Goal: Communication & Community: Answer question/provide support

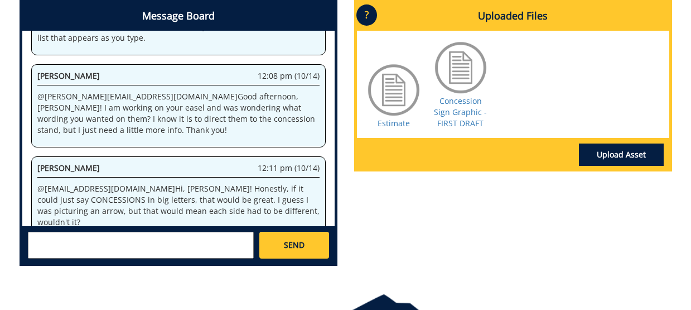
scroll to position [554, 0]
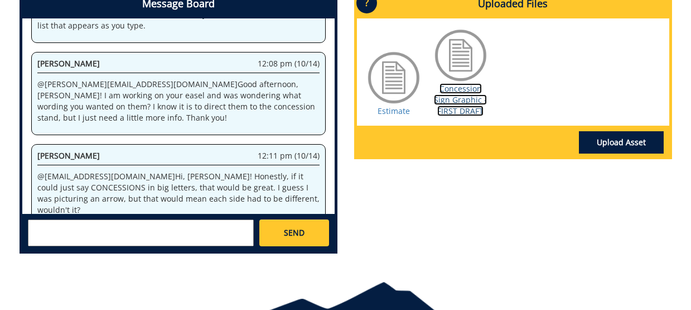
click at [464, 116] on link "Concession Sign Graphic - FIRST DRAFT" at bounding box center [460, 99] width 53 height 33
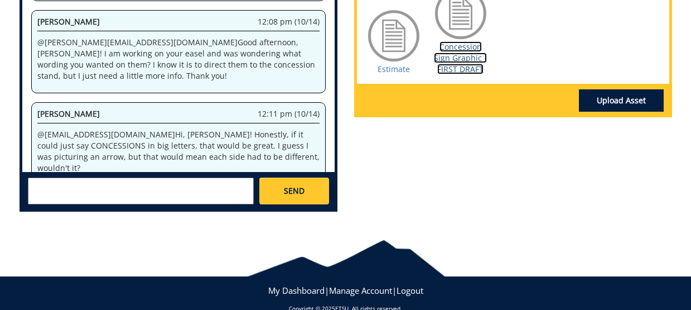
scroll to position [606, 0]
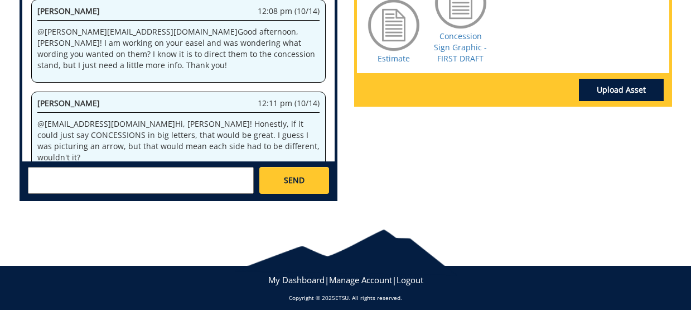
click at [112, 194] on textarea at bounding box center [141, 180] width 226 height 27
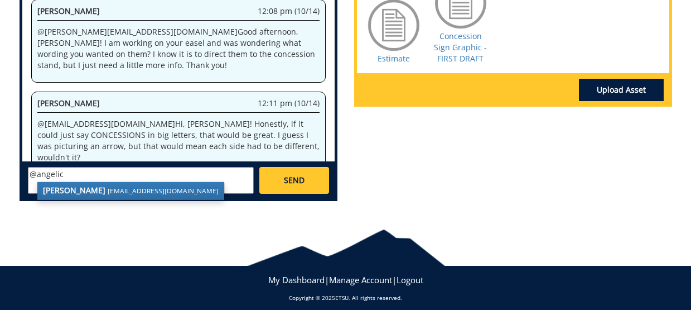
click at [108, 195] on small "[EMAIL_ADDRESS][DOMAIN_NAME]" at bounding box center [163, 190] width 111 height 9
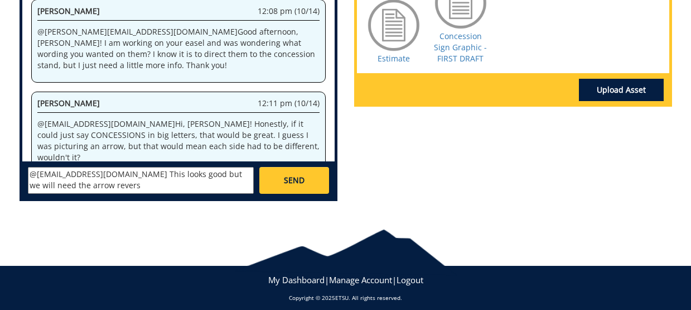
type textarea "@[EMAIL_ADDRESS][DOMAIN_NAME] This looks good but we will need the arrow reverse"
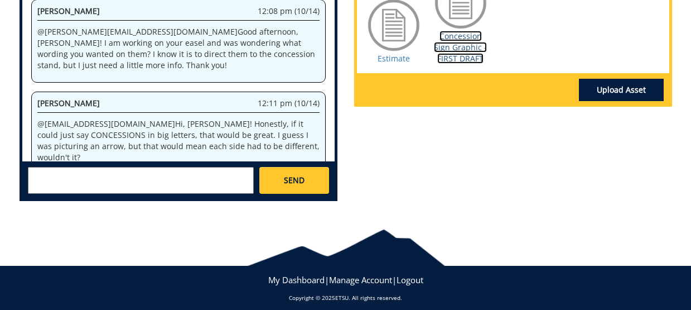
click at [451, 64] on link "Concession Sign Graphic - FIRST DRAFT" at bounding box center [460, 47] width 53 height 33
click at [66, 194] on textarea at bounding box center [141, 180] width 226 height 27
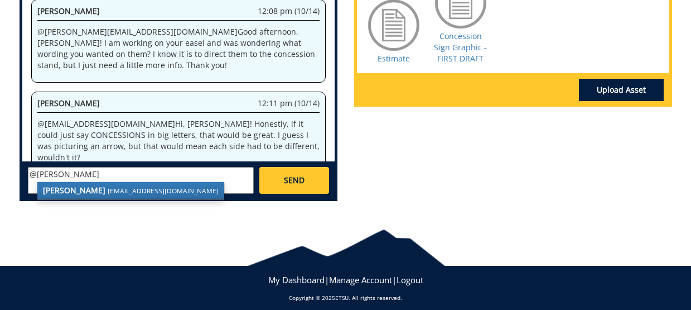
click at [81, 195] on strong "[PERSON_NAME]" at bounding box center [74, 190] width 62 height 11
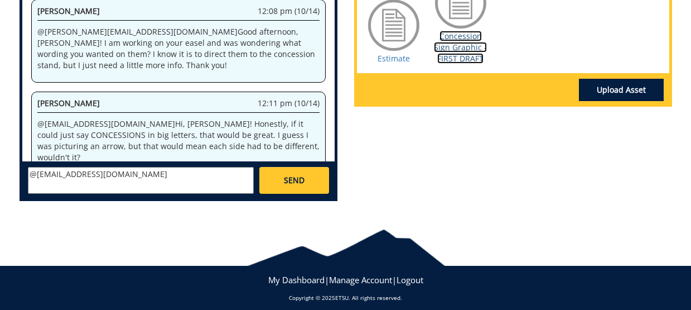
click at [464, 64] on link "Concession Sign Graphic - FIRST DRAFT" at bounding box center [460, 47] width 53 height 33
click at [114, 194] on textarea "@[EMAIL_ADDRESS][DOMAIN_NAME]" at bounding box center [141, 180] width 226 height 27
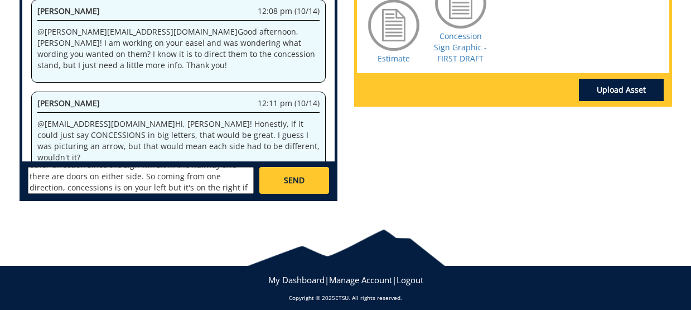
scroll to position [42, 0]
type textarea "@[EMAIL_ADDRESS][DOMAIN_NAME] this design is good but we'll need a second page …"
click at [302, 186] on span "SEND" at bounding box center [294, 180] width 21 height 11
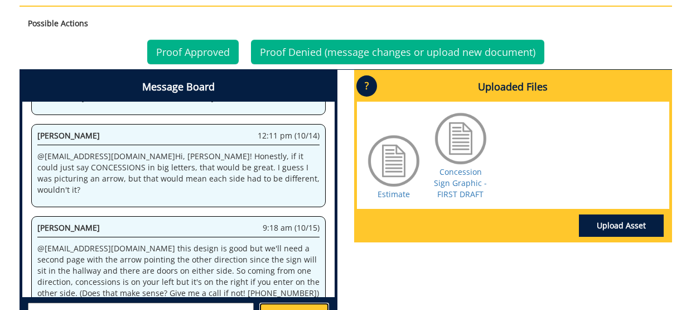
scroll to position [411, 0]
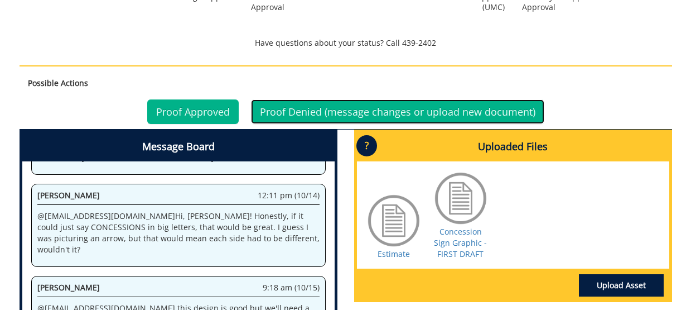
click at [335, 124] on link "Proof Denied (message changes or upload new document)" at bounding box center [398, 111] width 294 height 25
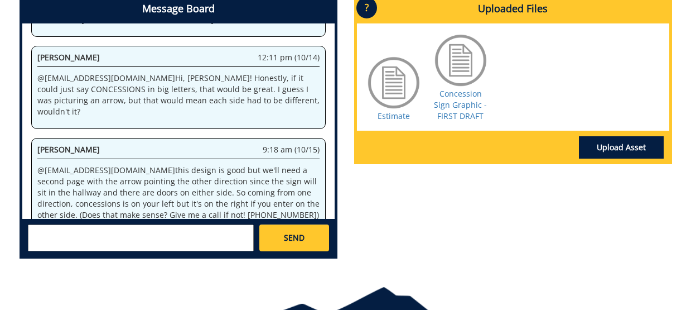
scroll to position [499, 0]
